Goal: Task Accomplishment & Management: Use online tool/utility

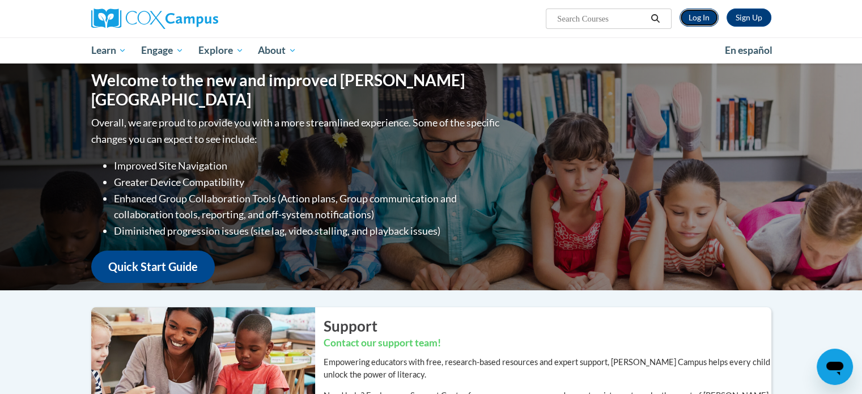
drag, startPoint x: 704, startPoint y: 16, endPoint x: 701, endPoint y: 26, distance: 10.0
click at [701, 26] on link "Log In" at bounding box center [698, 18] width 39 height 18
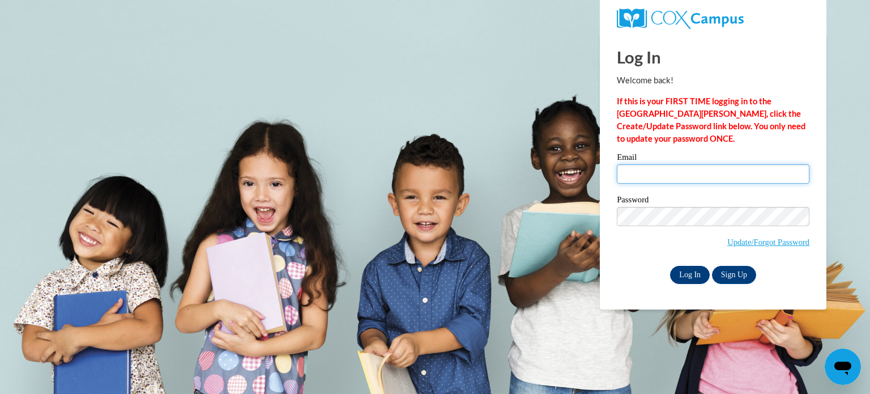
type input "enachtig@kusd.edu"
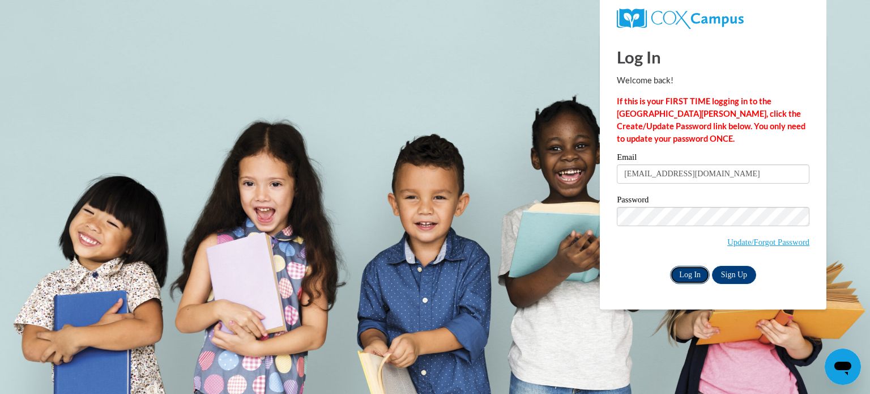
click at [688, 278] on input "Log In" at bounding box center [690, 275] width 40 height 18
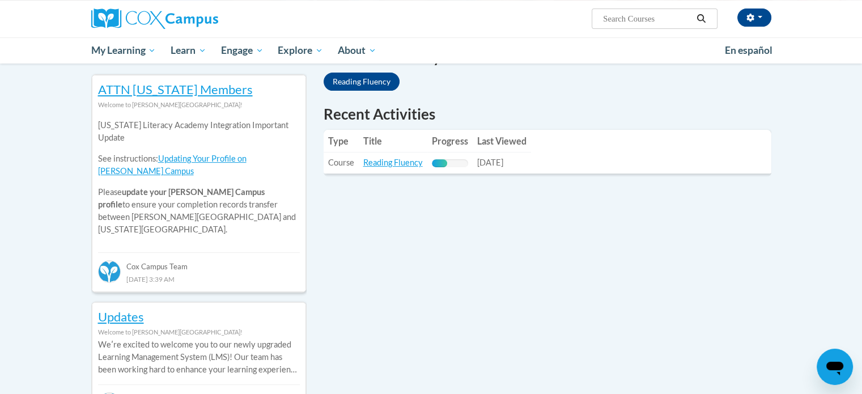
scroll to position [404, 0]
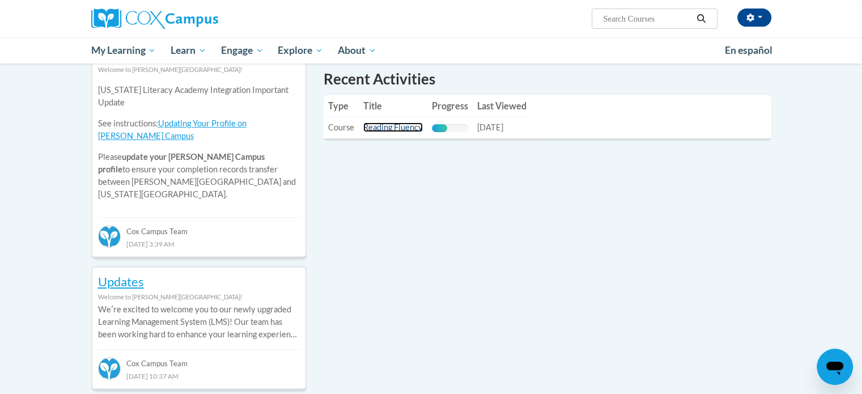
click at [389, 130] on link "Reading Fluency" at bounding box center [393, 127] width 60 height 10
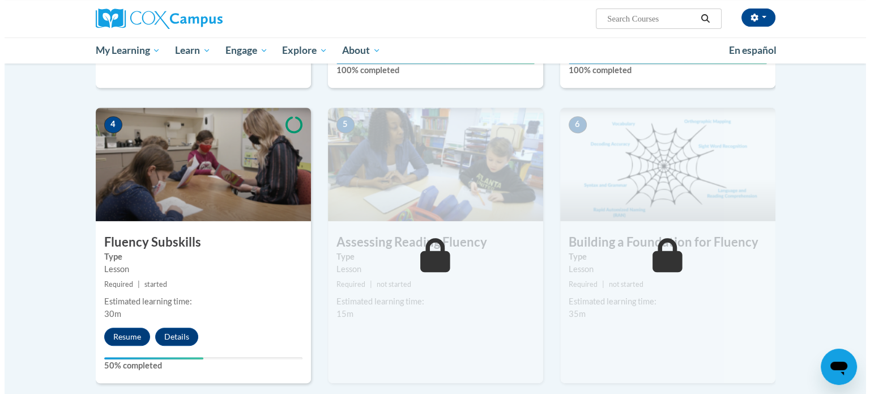
scroll to position [502, 0]
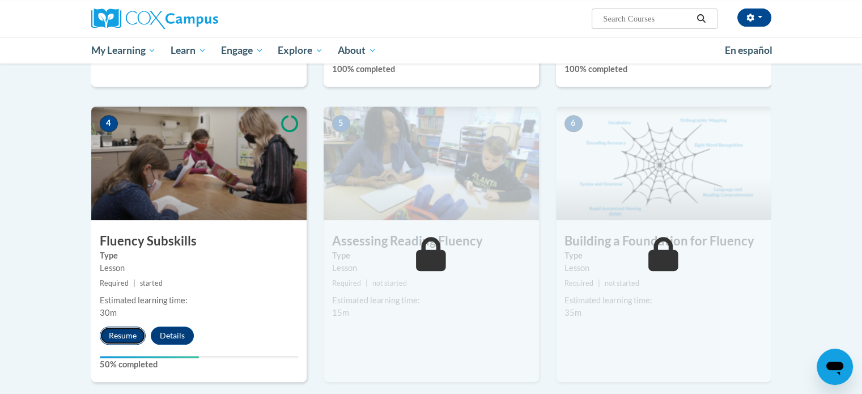
click at [118, 335] on button "Resume" at bounding box center [123, 335] width 46 height 18
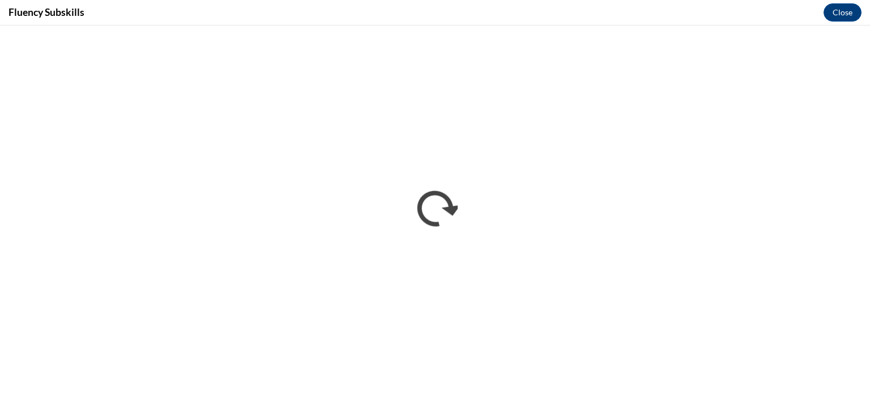
scroll to position [0, 0]
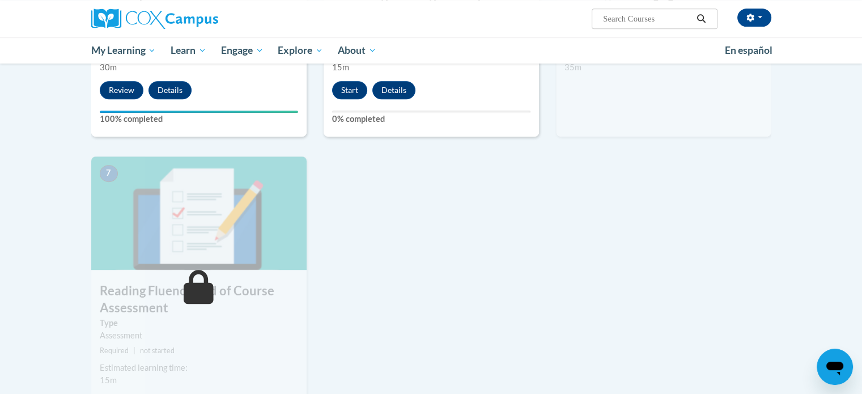
scroll to position [843, 0]
